Goal: Transaction & Acquisition: Purchase product/service

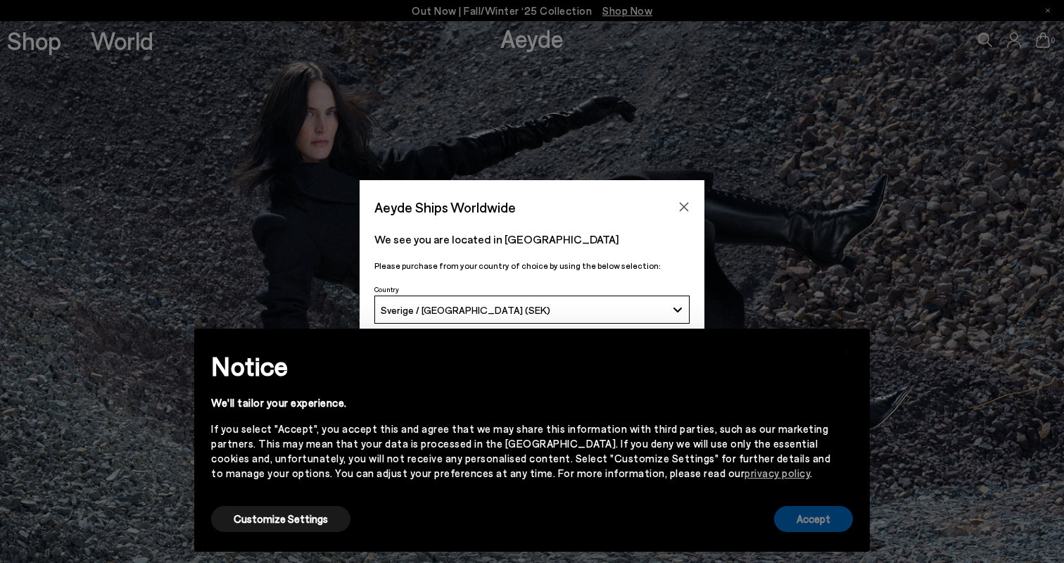
click at [814, 523] on button "Accept" at bounding box center [813, 519] width 79 height 26
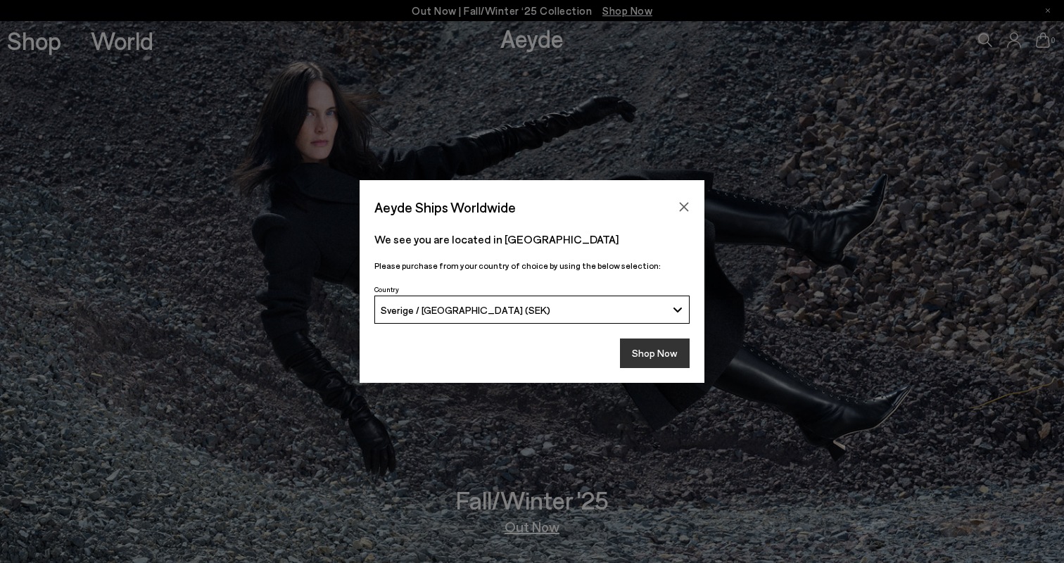
click at [668, 360] on button "Shop Now" at bounding box center [655, 354] width 70 height 30
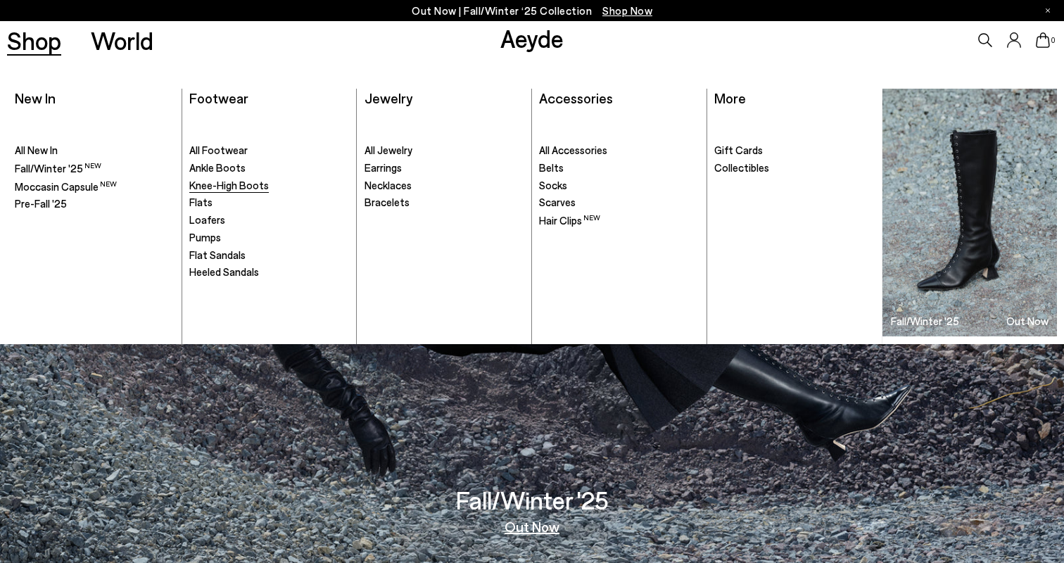
click at [229, 186] on span "Knee-High Boots" at bounding box center [229, 185] width 80 height 13
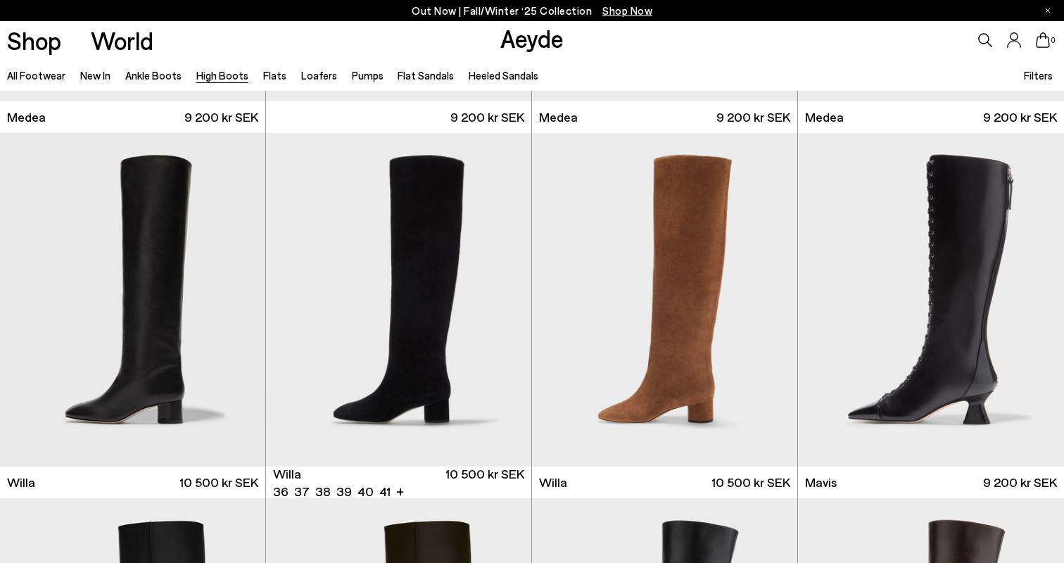
scroll to position [324, 0]
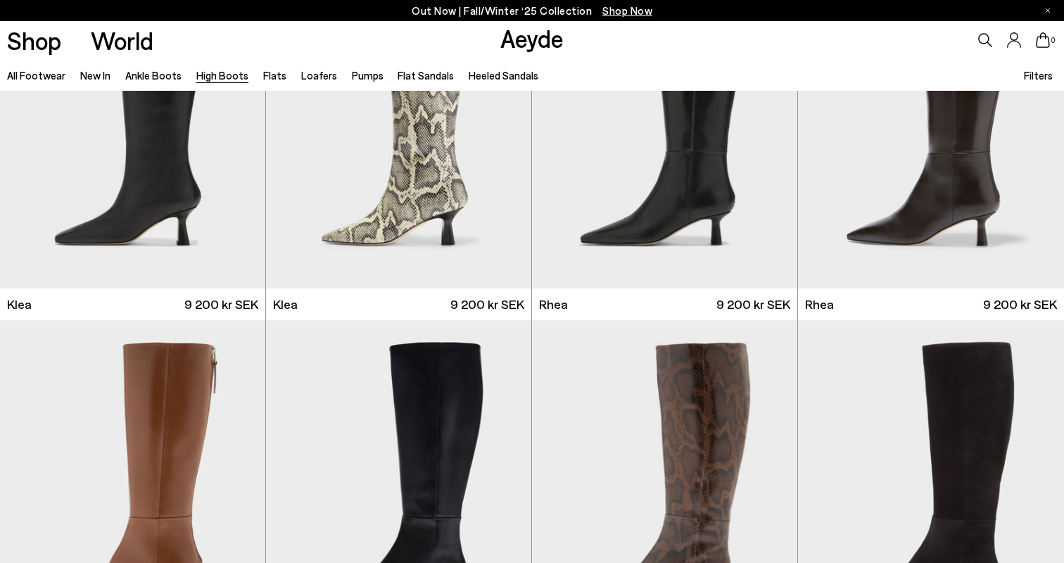
scroll to position [1115, 0]
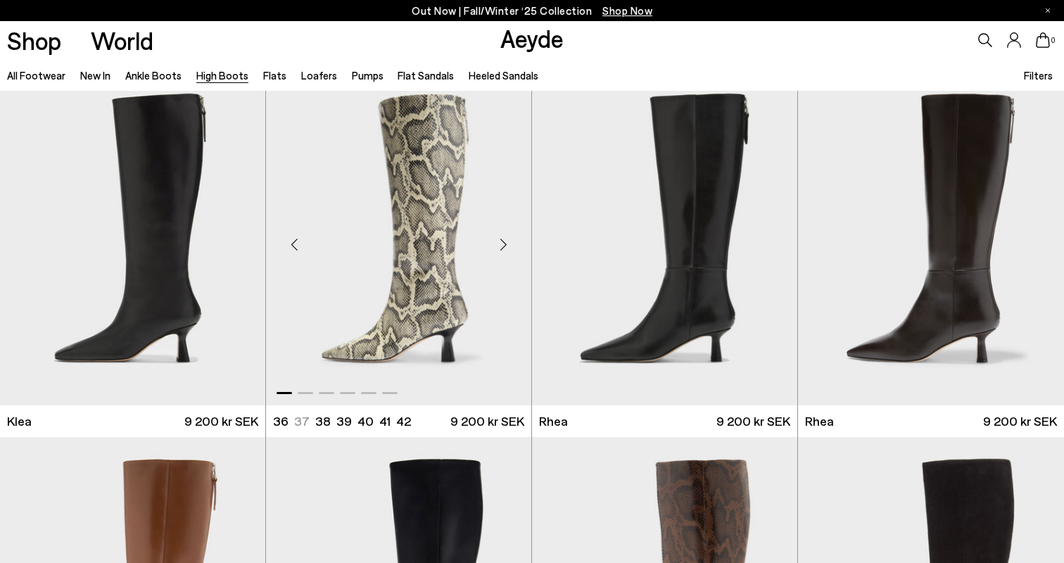
click at [500, 241] on div "Next slide" at bounding box center [503, 244] width 42 height 42
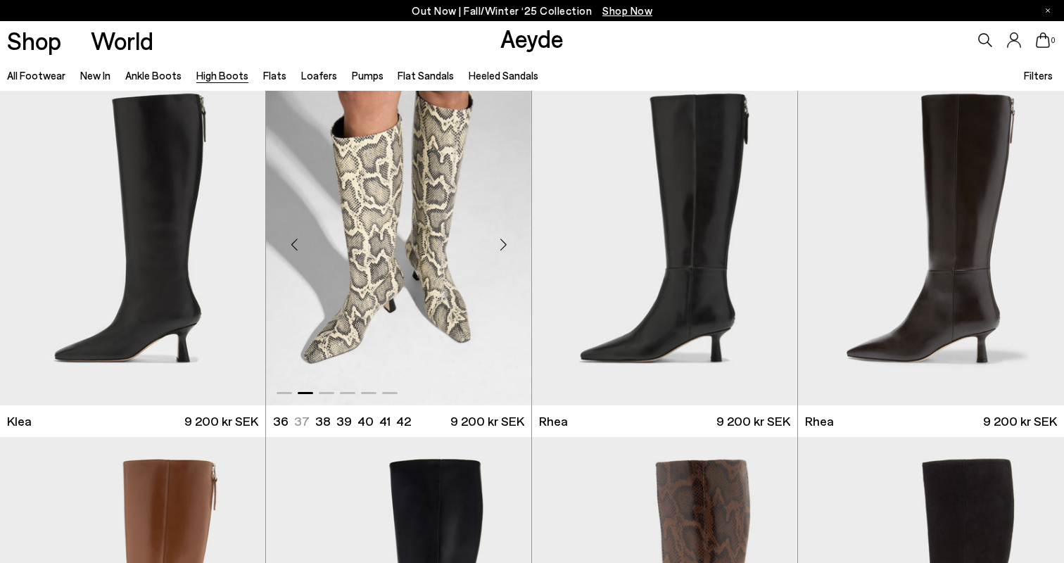
click at [500, 241] on div "Next slide" at bounding box center [503, 244] width 42 height 42
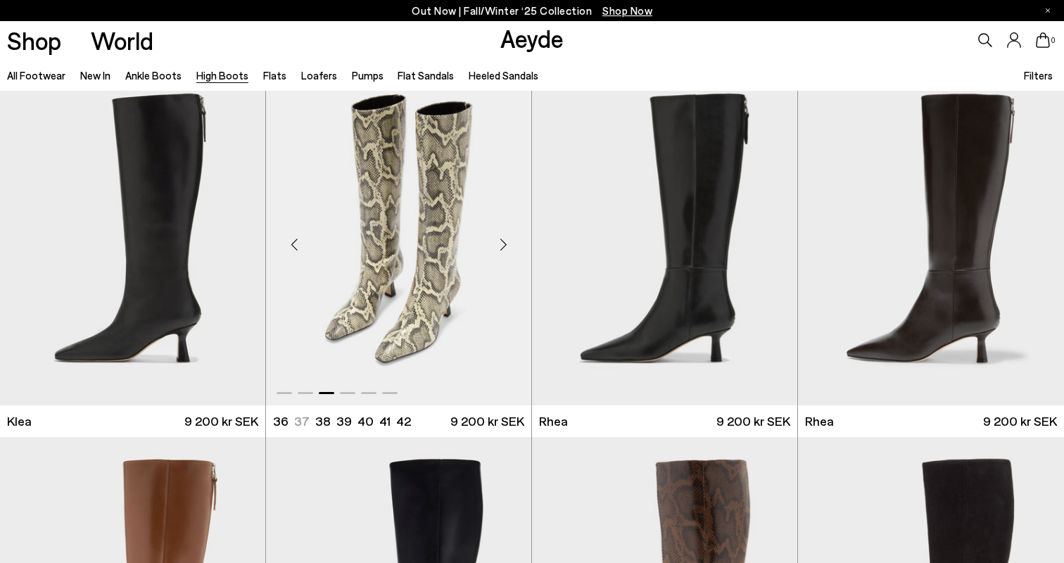
click at [500, 241] on div "Next slide" at bounding box center [503, 244] width 42 height 42
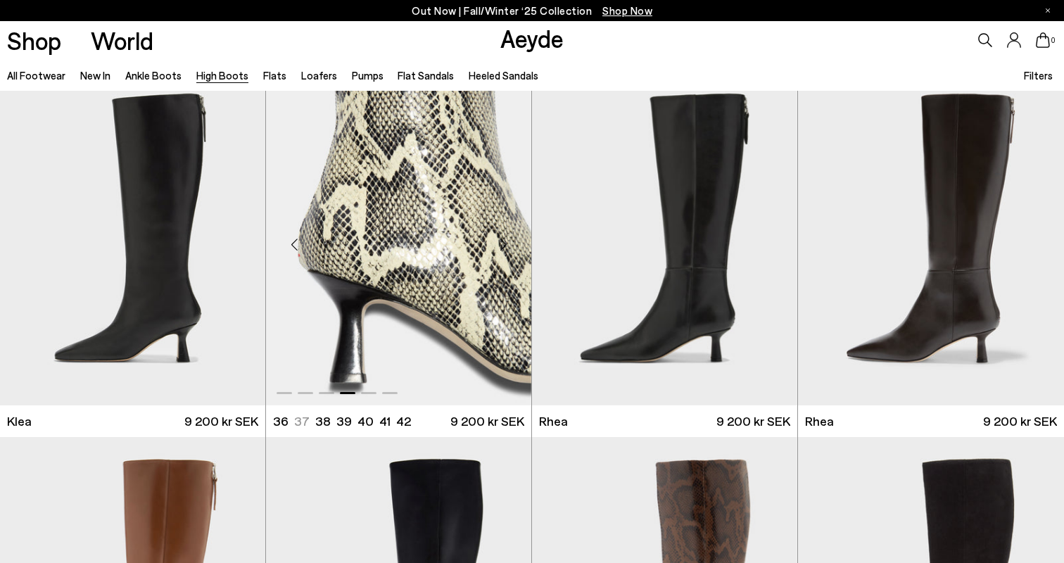
click at [500, 241] on div "Next slide" at bounding box center [503, 244] width 42 height 42
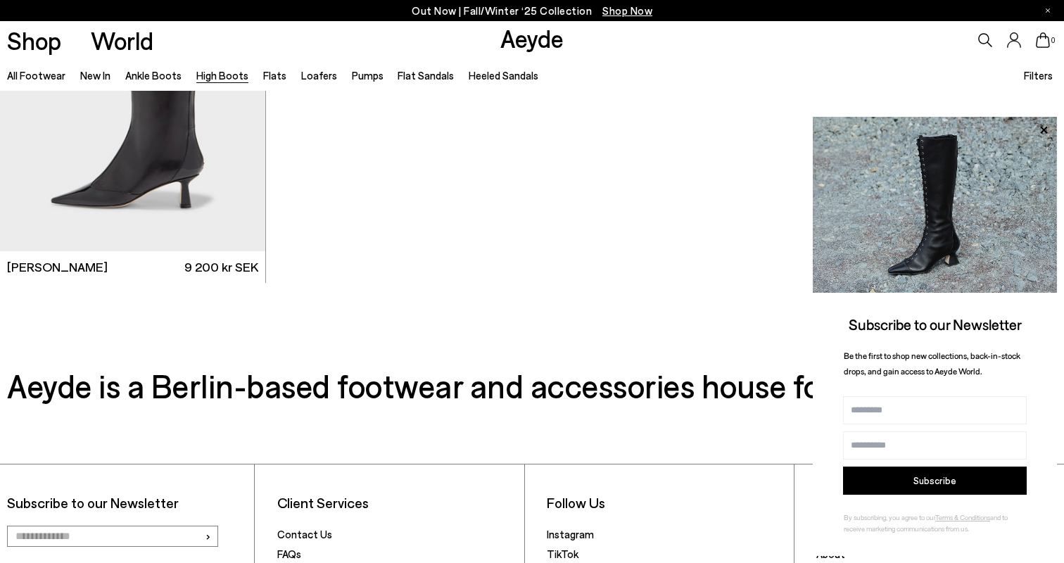
scroll to position [3827, 0]
